Goal: Task Accomplishment & Management: Use online tool/utility

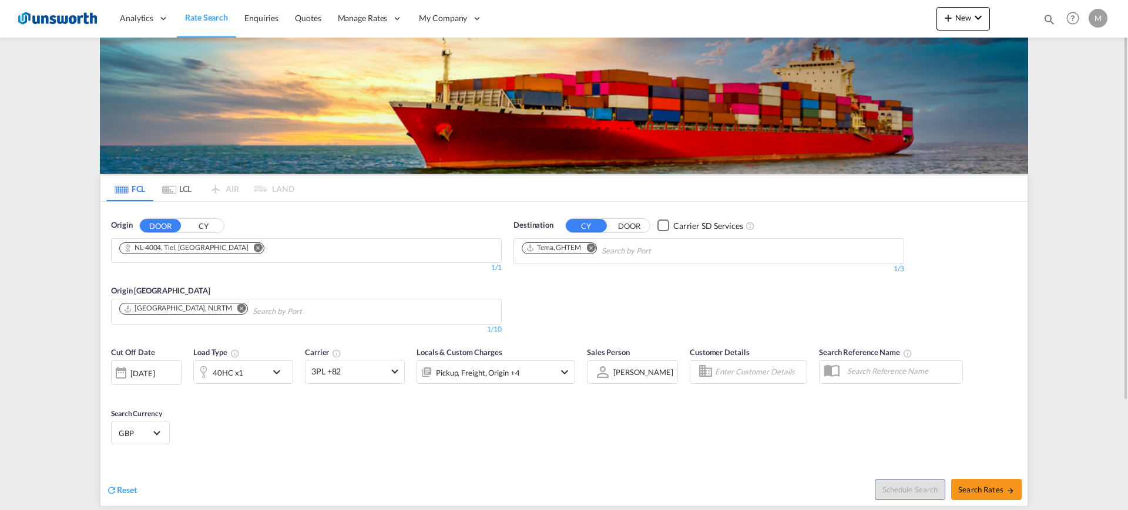
click at [233, 224] on div "Origin DOOR CY" at bounding box center [306, 226] width 391 height 12
click at [203, 227] on button "CY" at bounding box center [203, 226] width 41 height 14
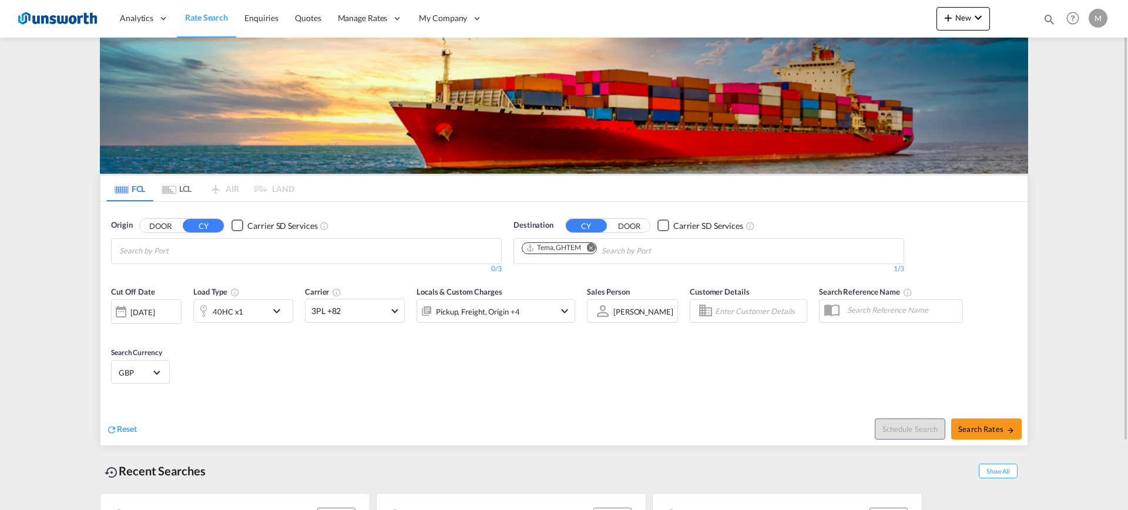
click at [237, 225] on div "Checkbox No Ink" at bounding box center [237, 226] width 12 height 12
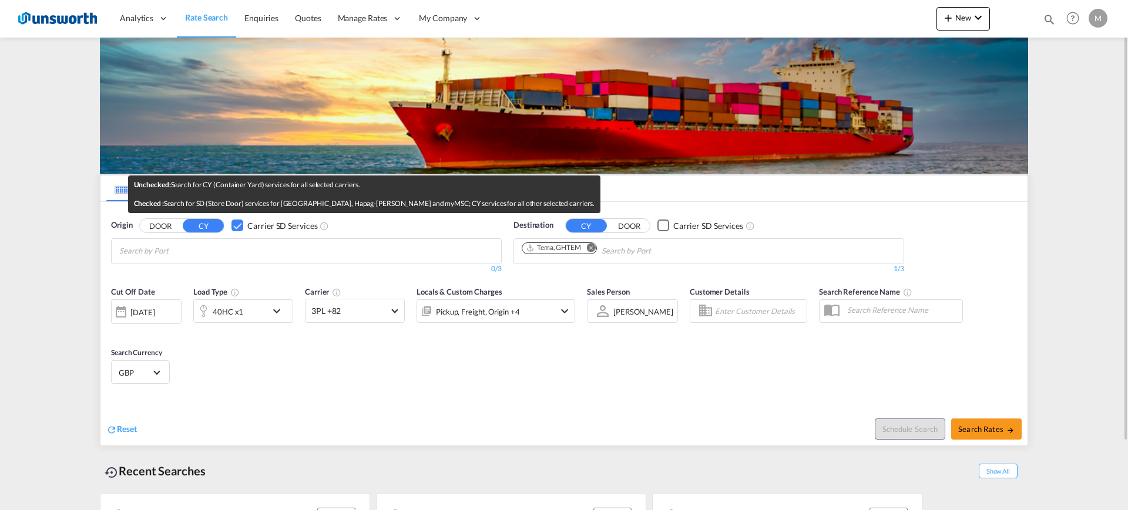
click at [323, 224] on md-icon "Unchecked:\a Search for CY (Container Yard) services for all selected carriers.…" at bounding box center [324, 225] width 9 height 9
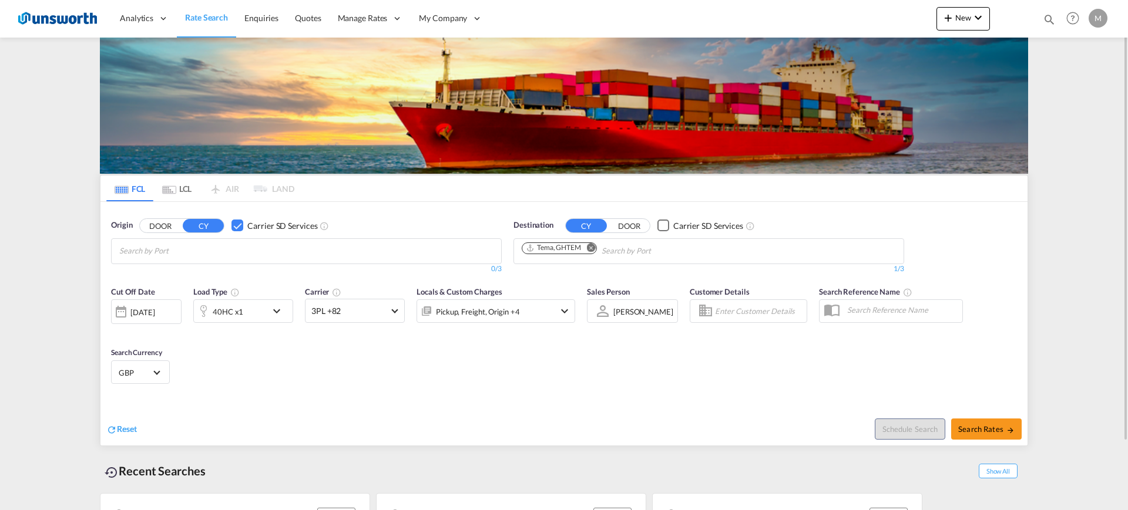
click at [352, 214] on div "Origin DOOR CY Carrier SD Services 0/3 0/" at bounding box center [306, 247] width 402 height 66
click at [317, 248] on md-chips at bounding box center [306, 251] width 389 height 25
type input "langcester"
drag, startPoint x: 207, startPoint y: 254, endPoint x: 177, endPoint y: 247, distance: 30.6
click at [177, 247] on body "Analytics Reports Dashboard Rate Search Enquiries Quotes" at bounding box center [564, 255] width 1128 height 510
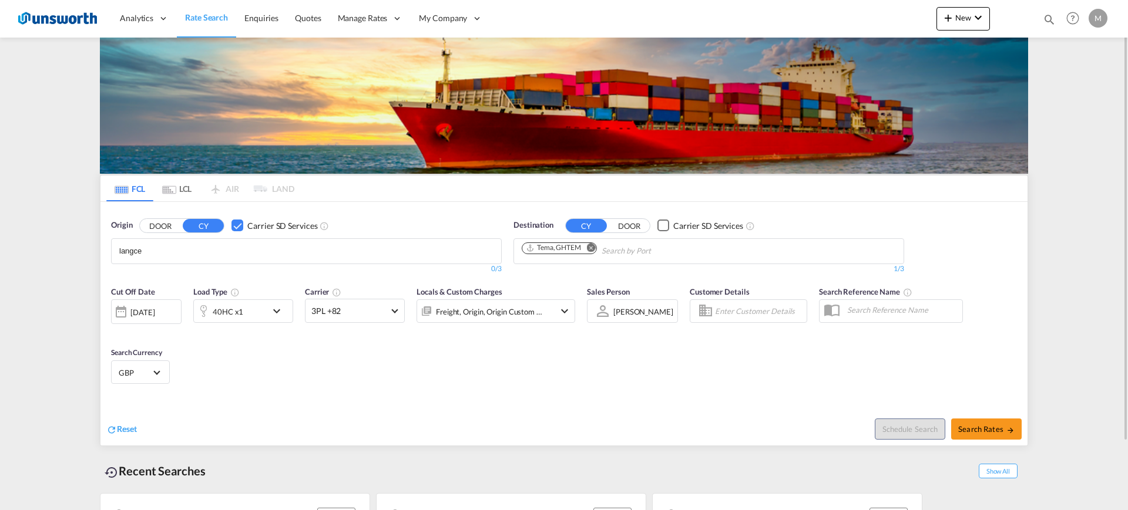
drag, startPoint x: 182, startPoint y: 248, endPoint x: 62, endPoint y: 264, distance: 121.4
click at [181, 252] on input "langce" at bounding box center [175, 251] width 112 height 19
paste input "Lanchester"
type input "Lanchester"
